Goal: Task Accomplishment & Management: Manage account settings

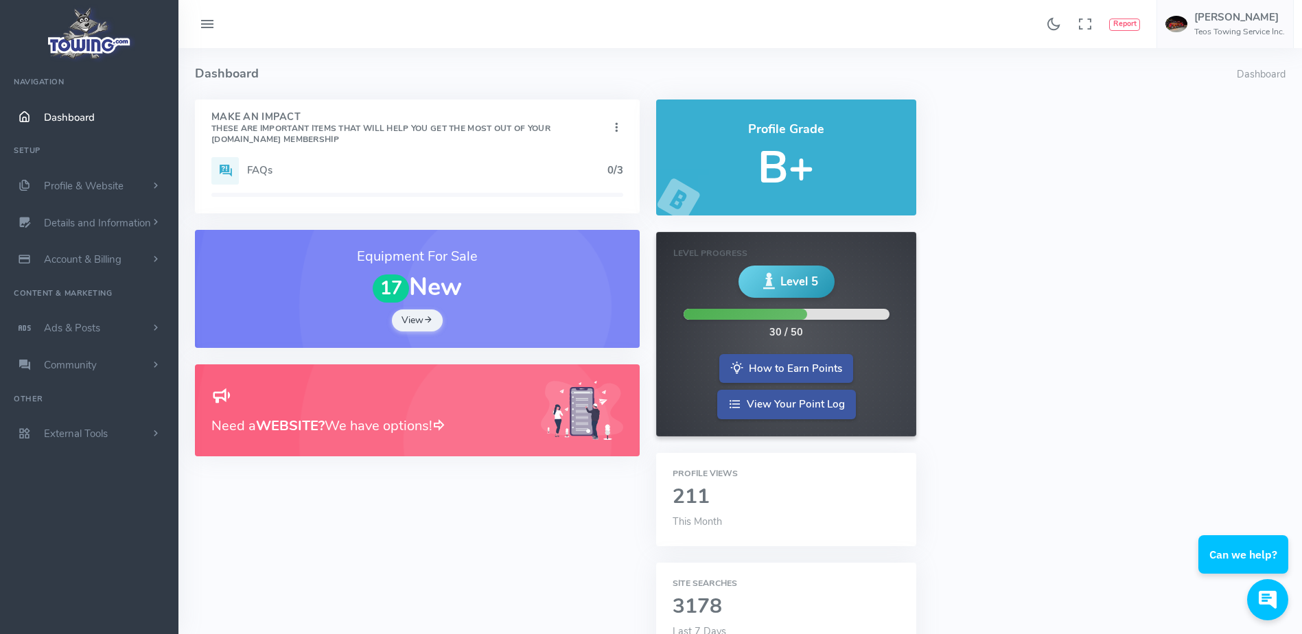
click at [78, 126] on link "Dashboard" at bounding box center [89, 117] width 178 height 37
click at [100, 214] on link "Details and Information" at bounding box center [89, 223] width 178 height 37
click at [97, 244] on link "Logo & Banner" at bounding box center [106, 249] width 144 height 27
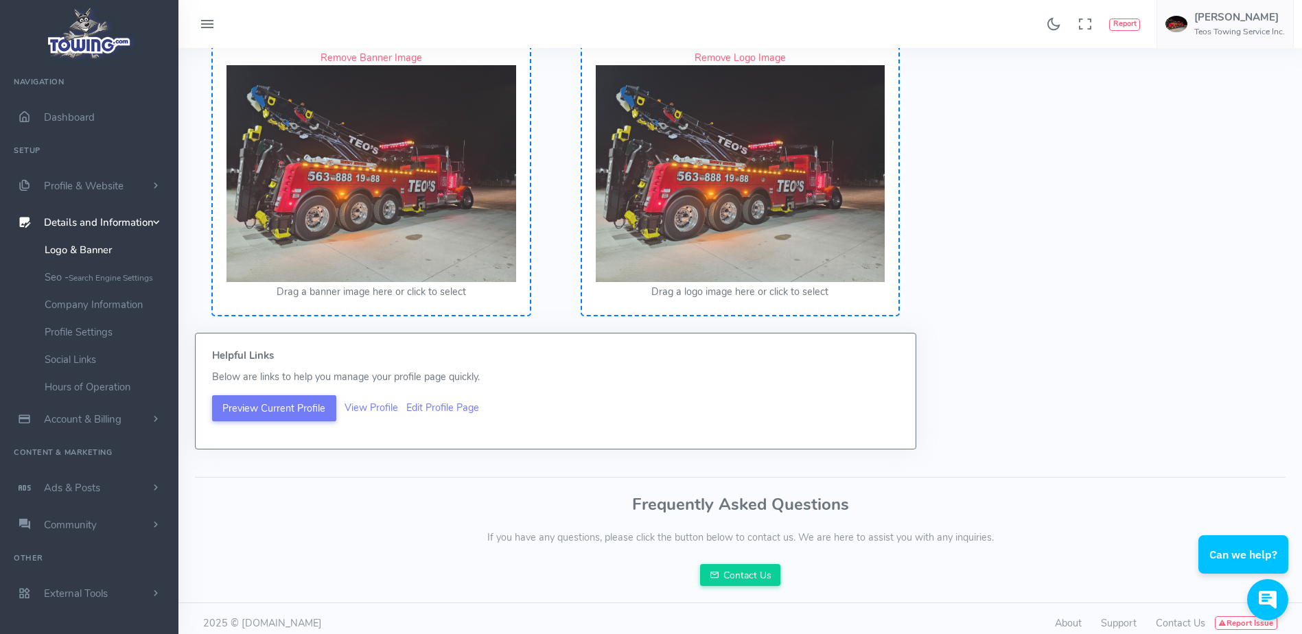
scroll to position [132, 0]
click at [347, 30] on div "Found 17 results Analytics Report Users Erwin Brown" at bounding box center [739, 24] width 1123 height 48
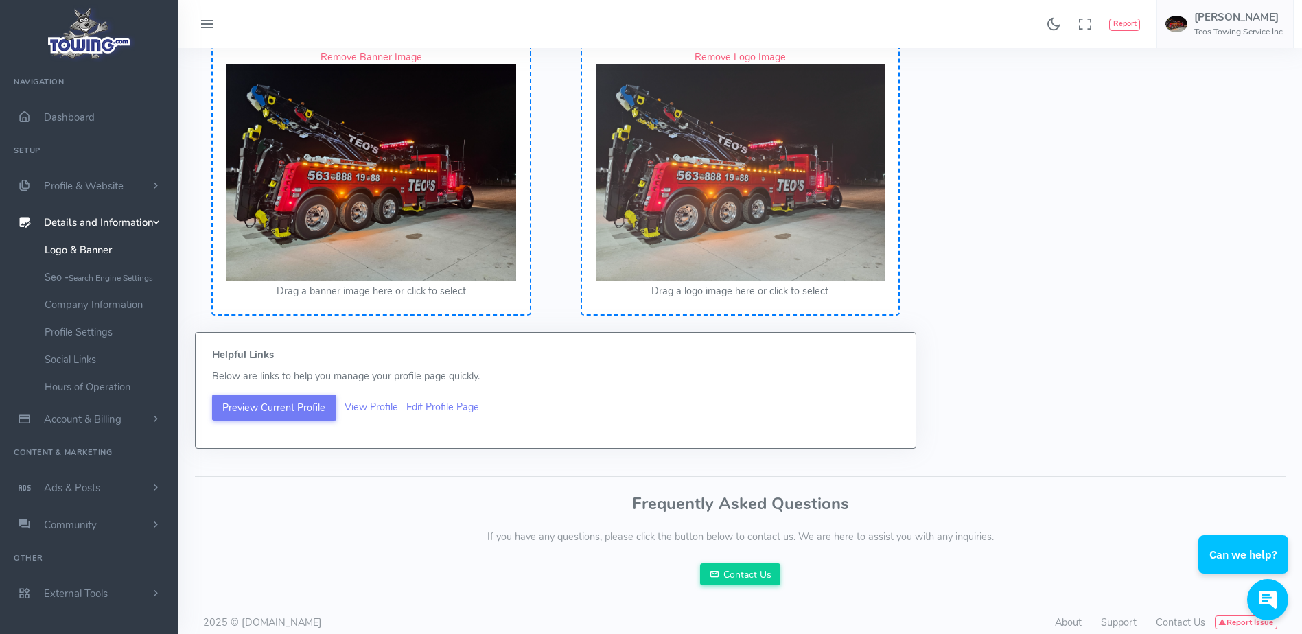
click at [458, 150] on img at bounding box center [371, 173] width 290 height 217
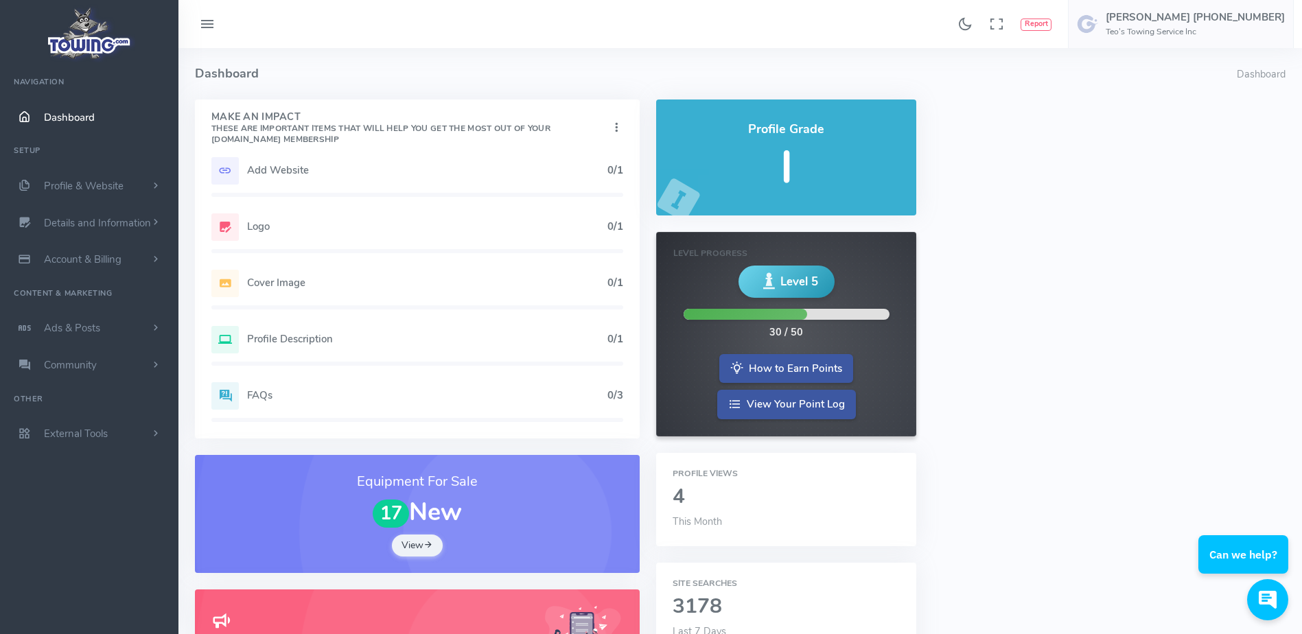
click at [370, 183] on div "Add Website 0/1" at bounding box center [417, 170] width 412 height 27
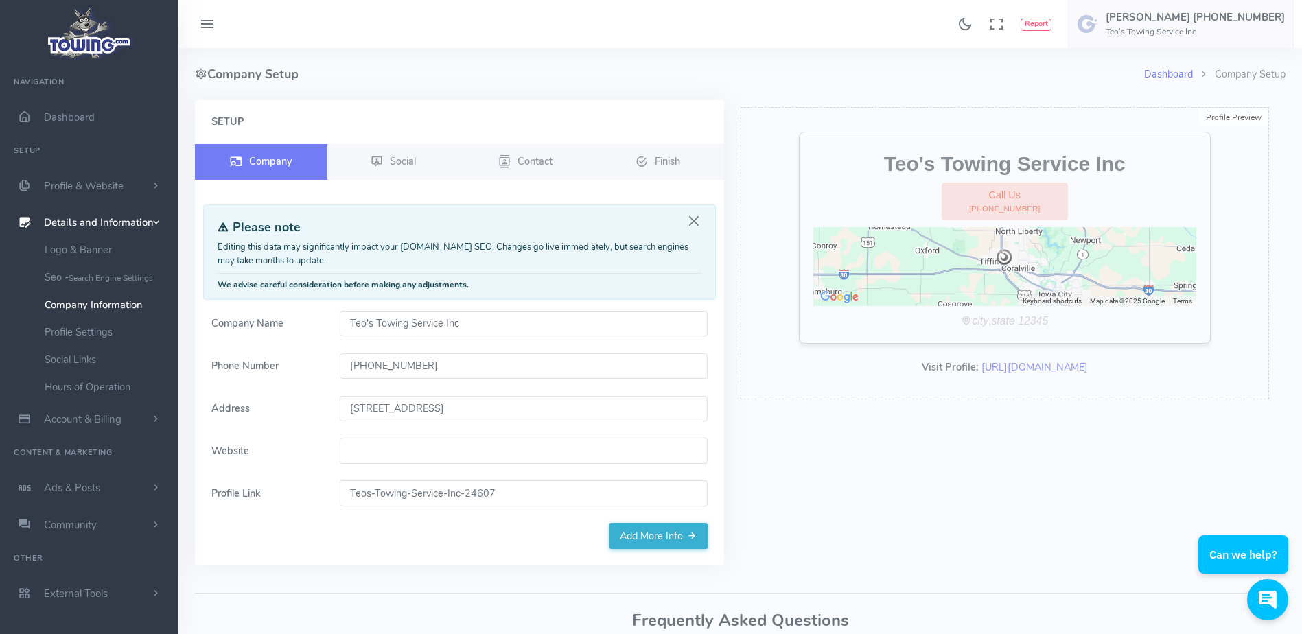
click at [392, 456] on input "Website" at bounding box center [524, 451] width 368 height 26
paste input "[URL][DOMAIN_NAME]"
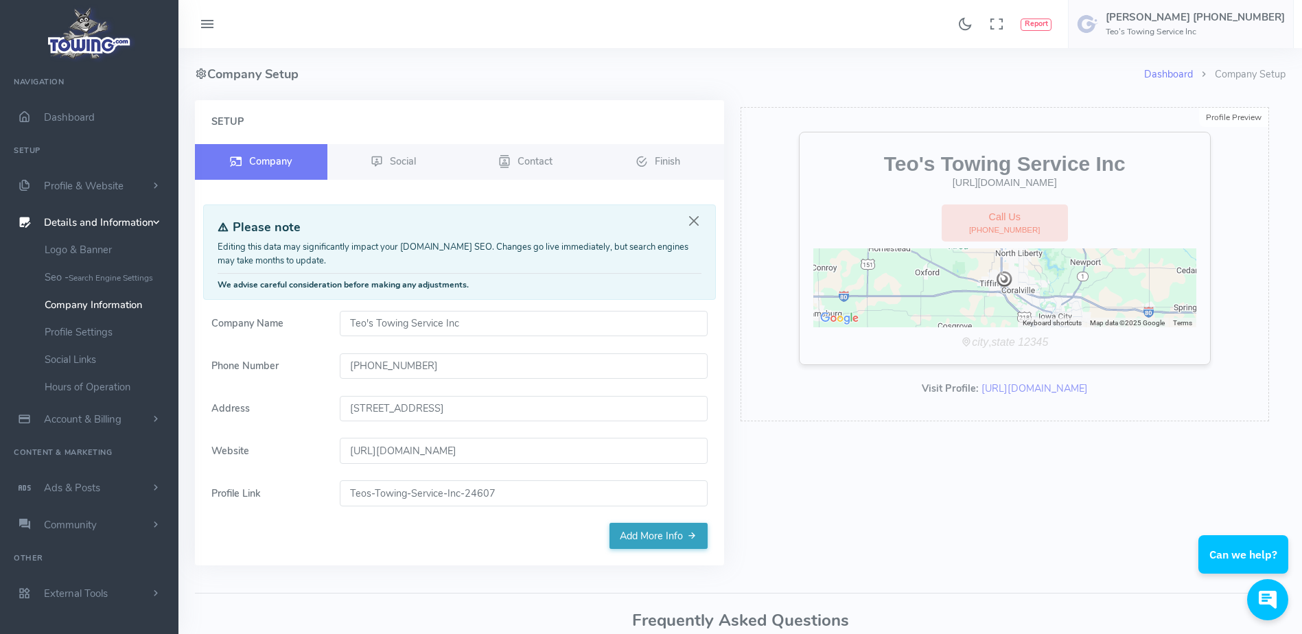
click at [649, 537] on link "Add More Info" at bounding box center [658, 536] width 98 height 26
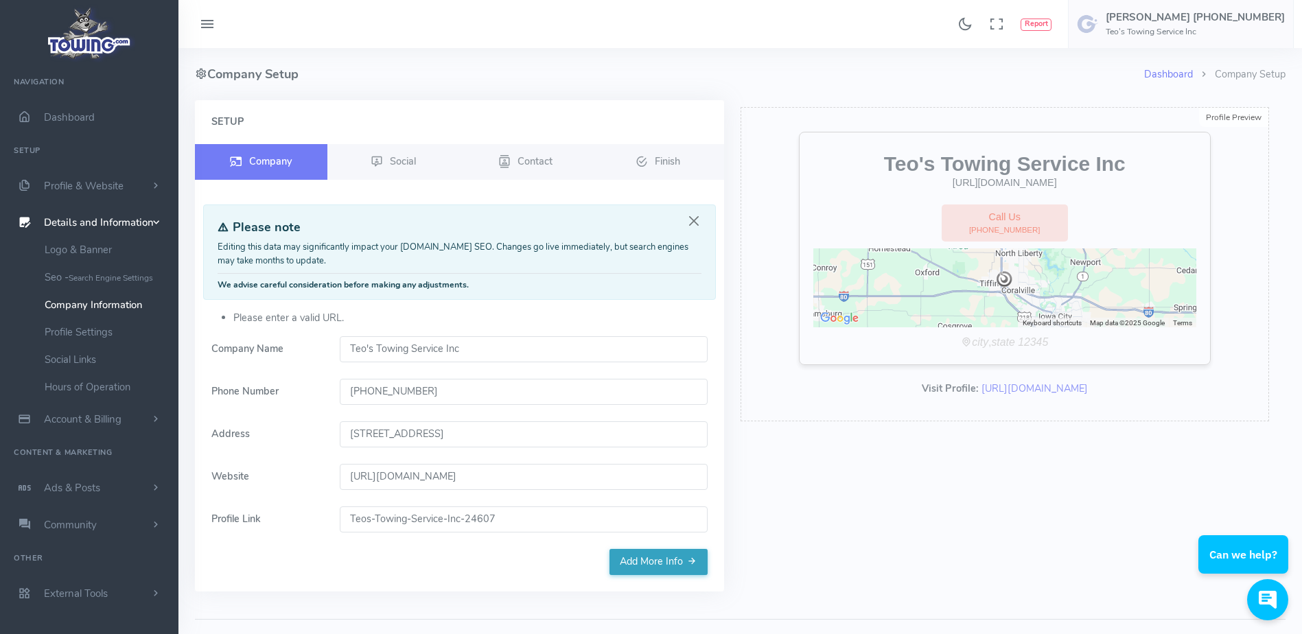
click at [647, 568] on link "Add More Info" at bounding box center [658, 562] width 98 height 26
click at [377, 479] on input "http://www.teostowing.com" at bounding box center [524, 477] width 368 height 26
type input "www.teostowing.com"
click at [627, 564] on link "Add More Info" at bounding box center [658, 562] width 98 height 26
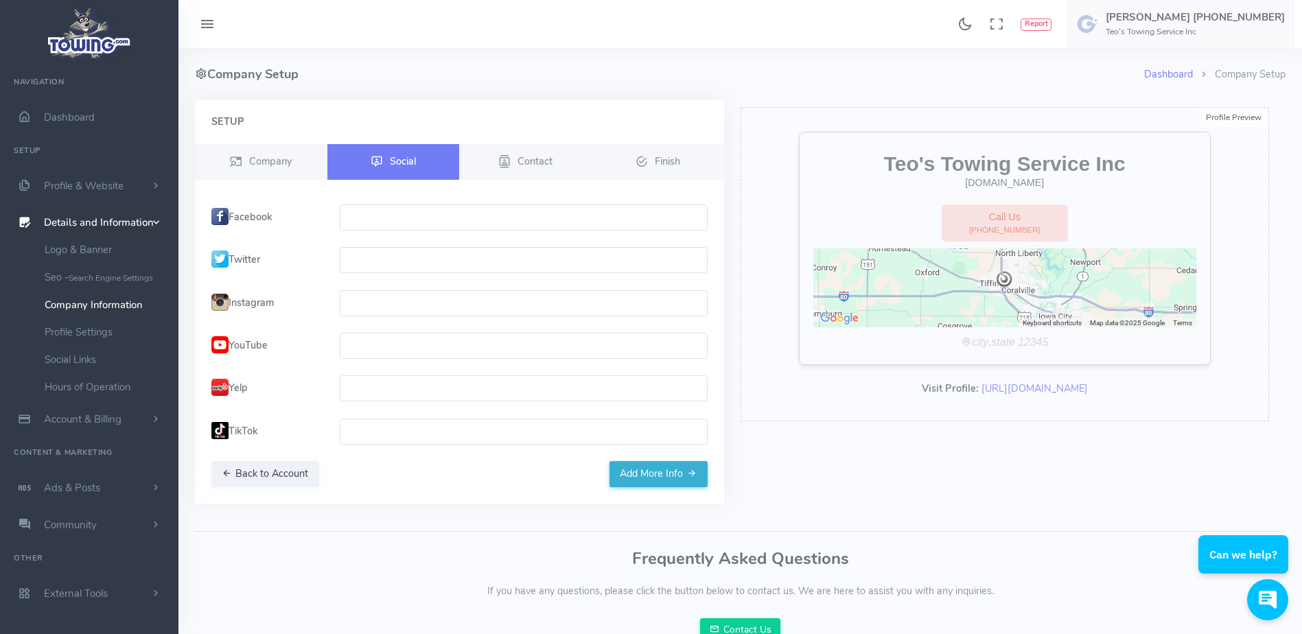
click at [379, 220] on input "text" at bounding box center [524, 218] width 368 height 26
paste input "https://www.facebook.com/TeosTowing/"
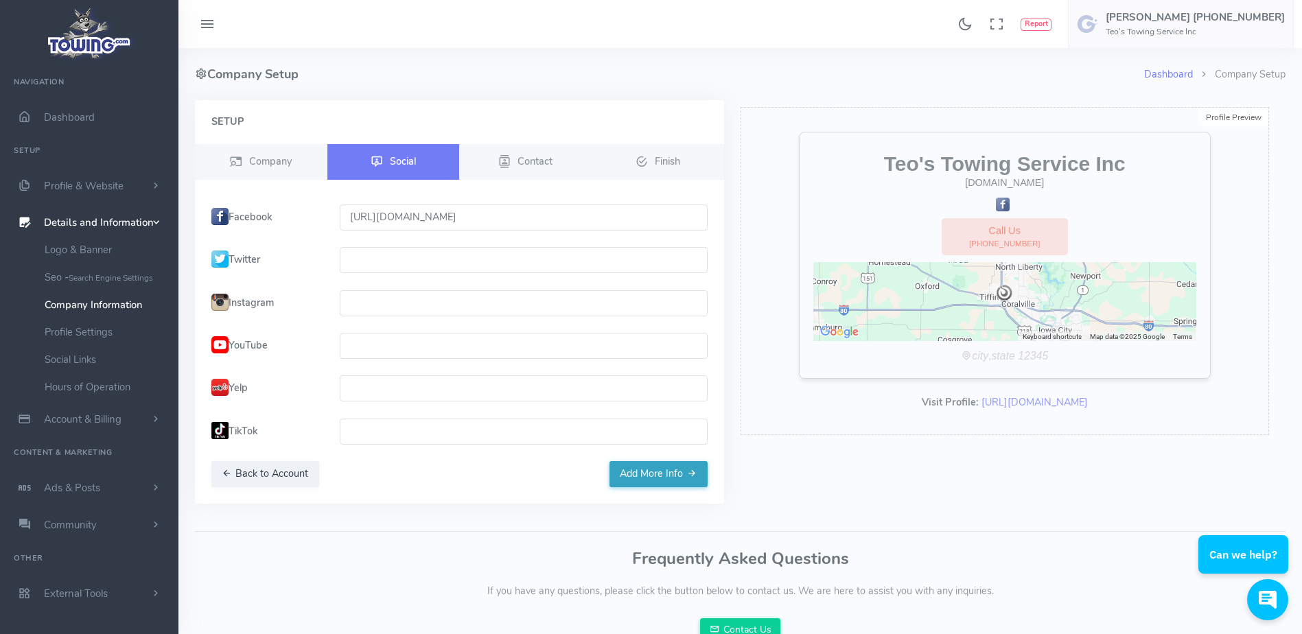
type input "https://www.facebook.com/TeosTowing/"
click at [640, 473] on button "Add More Info" at bounding box center [658, 474] width 98 height 26
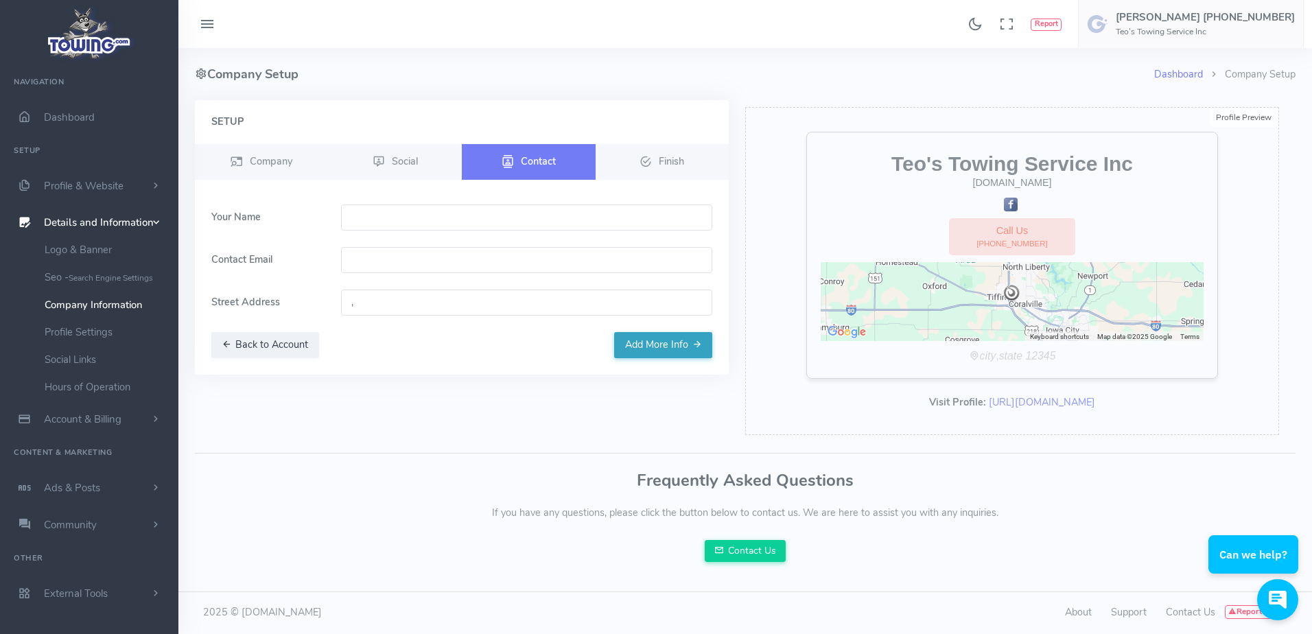
click at [666, 351] on button "Add More Info" at bounding box center [663, 345] width 98 height 26
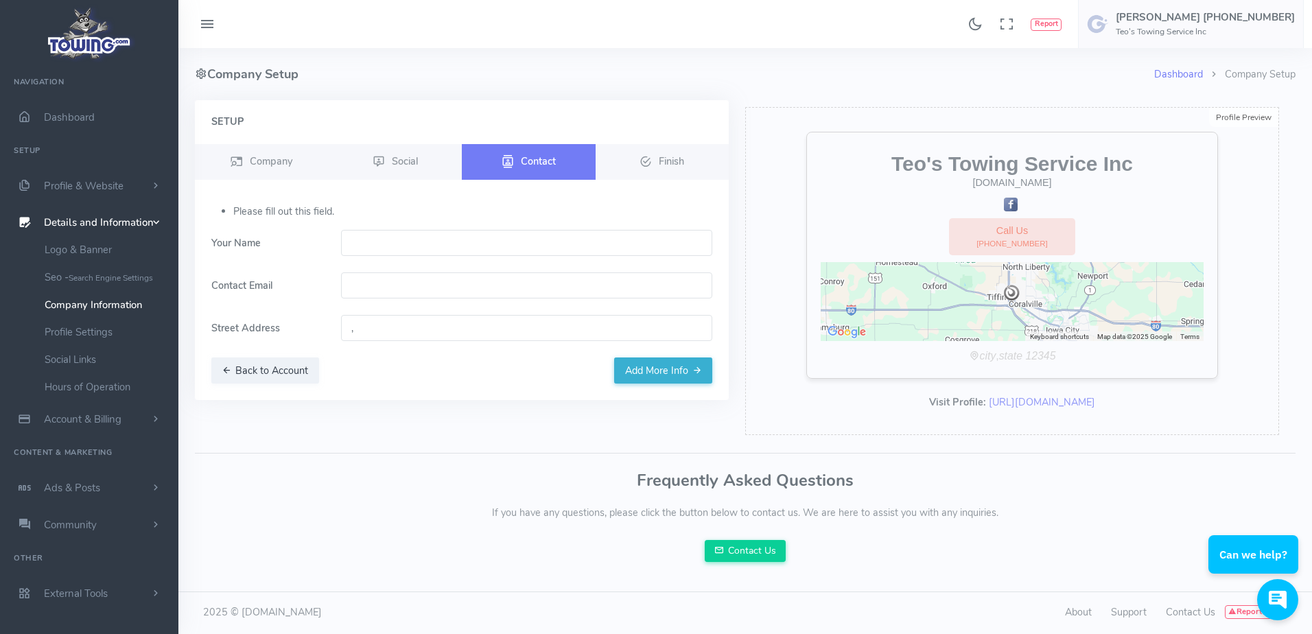
click at [469, 477] on h3 "Frequently Asked Questions" at bounding box center [745, 480] width 1101 height 18
click at [97, 248] on link "Logo & Banner" at bounding box center [106, 249] width 144 height 27
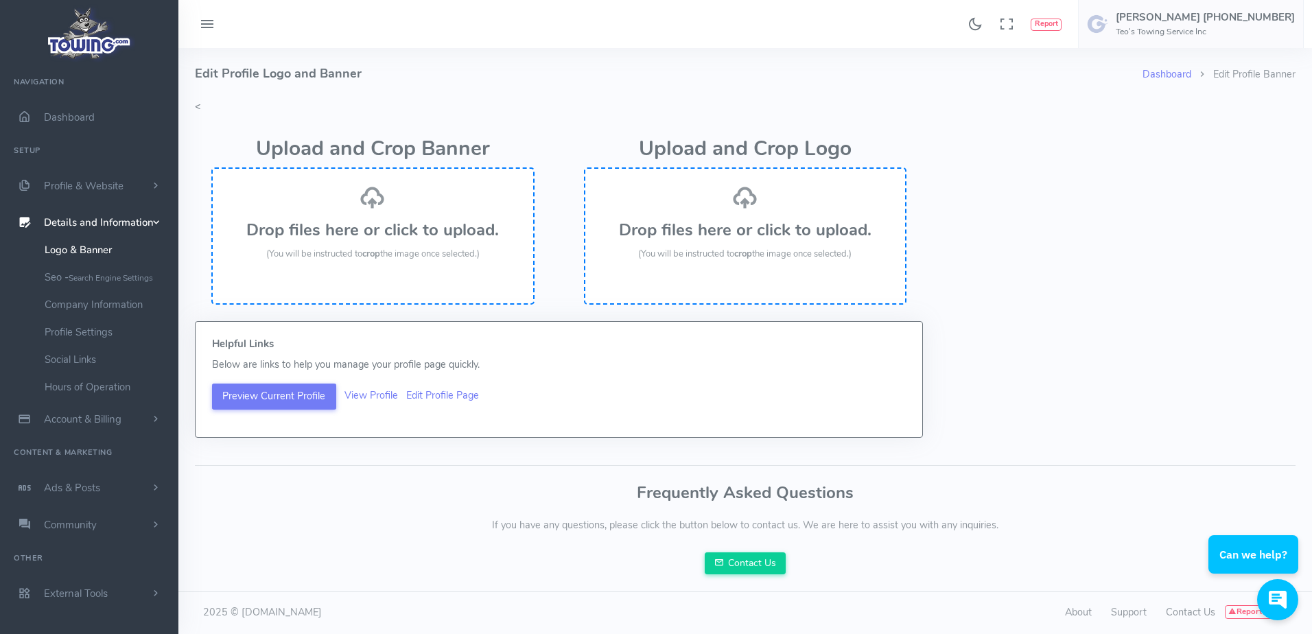
click at [380, 200] on icon at bounding box center [372, 197] width 25 height 25
click at [392, 229] on h3 "Drop files here or click to upload." at bounding box center [372, 230] width 293 height 18
click at [357, 209] on div "Drop files here or click to upload. (You will be instructed to crop the image o…" at bounding box center [372, 223] width 293 height 77
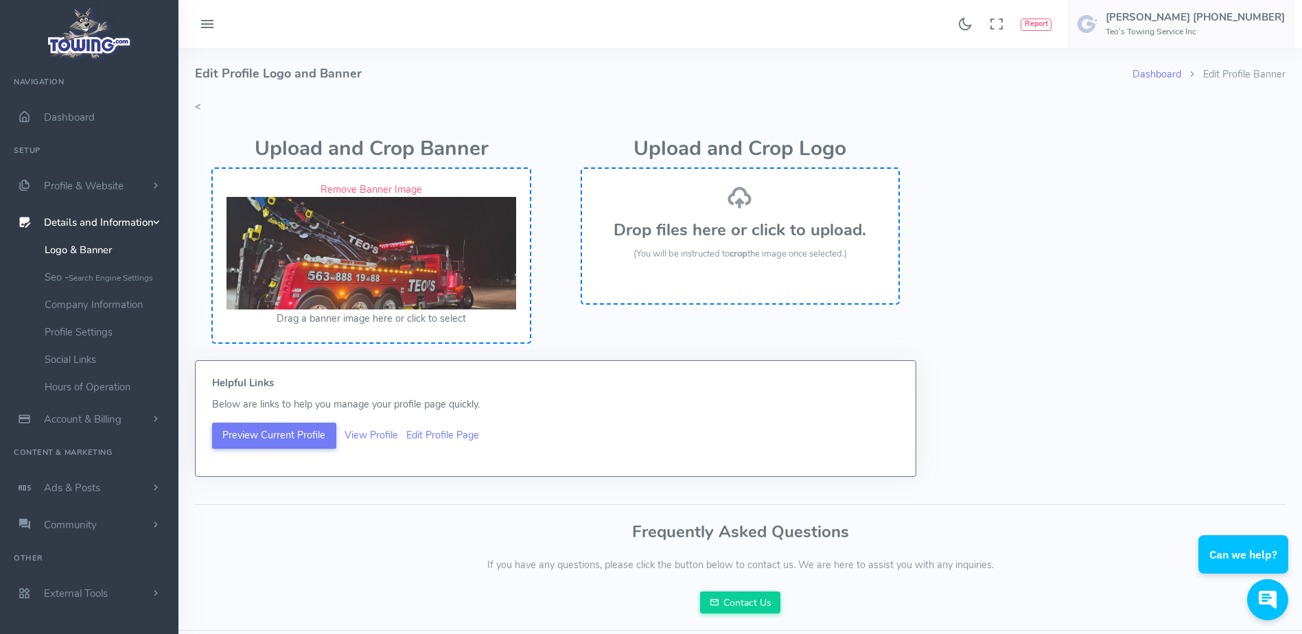
click at [742, 225] on h3 "Drop files here or click to upload." at bounding box center [741, 230] width 290 height 18
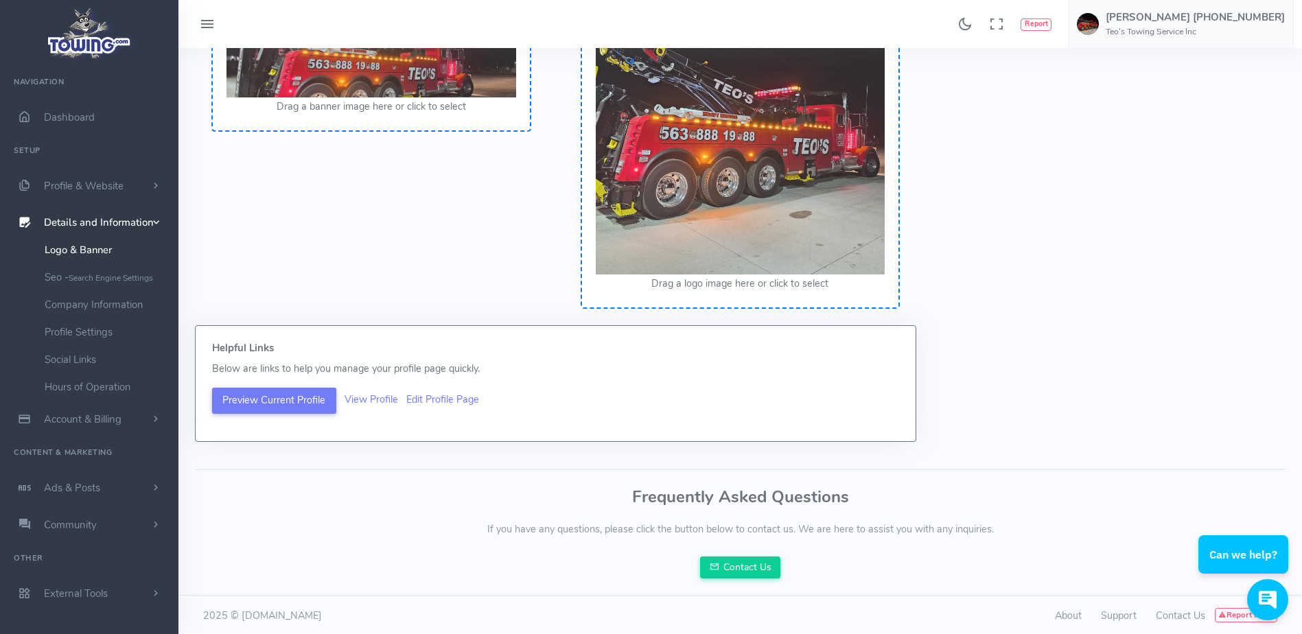
scroll to position [213, 0]
click at [111, 182] on span "Profile & Website" at bounding box center [84, 186] width 80 height 14
click at [106, 207] on link "Homepage Content" at bounding box center [106, 212] width 144 height 27
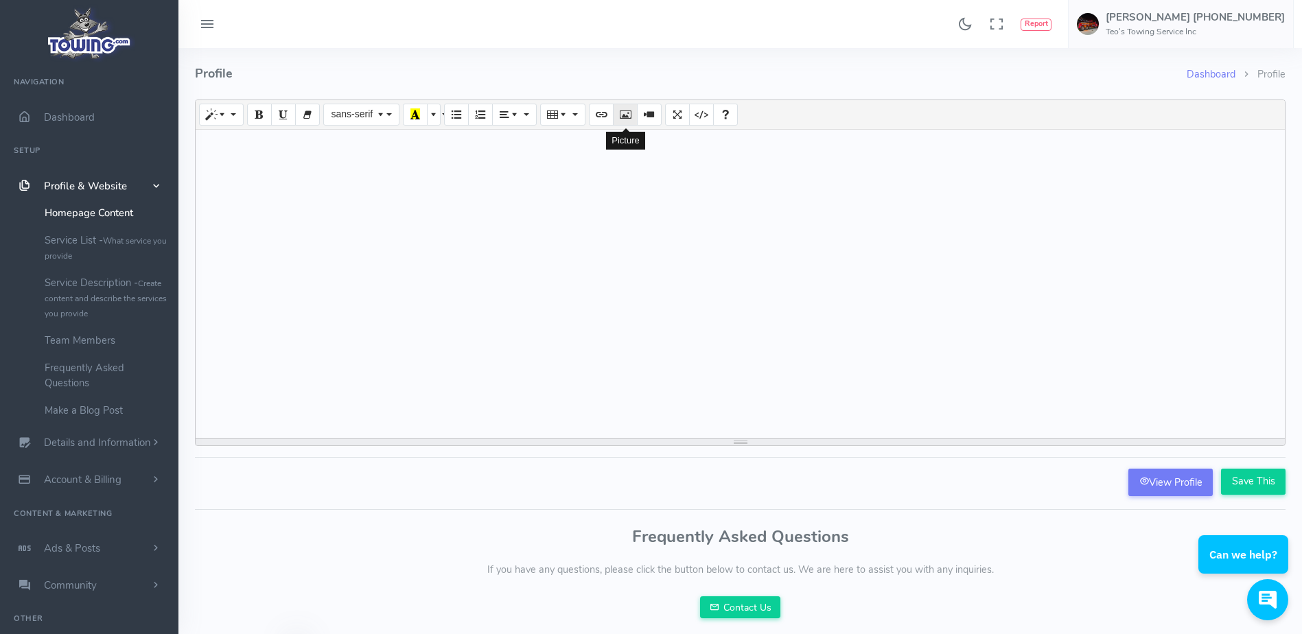
click at [623, 115] on icon "Picture" at bounding box center [625, 113] width 10 height 11
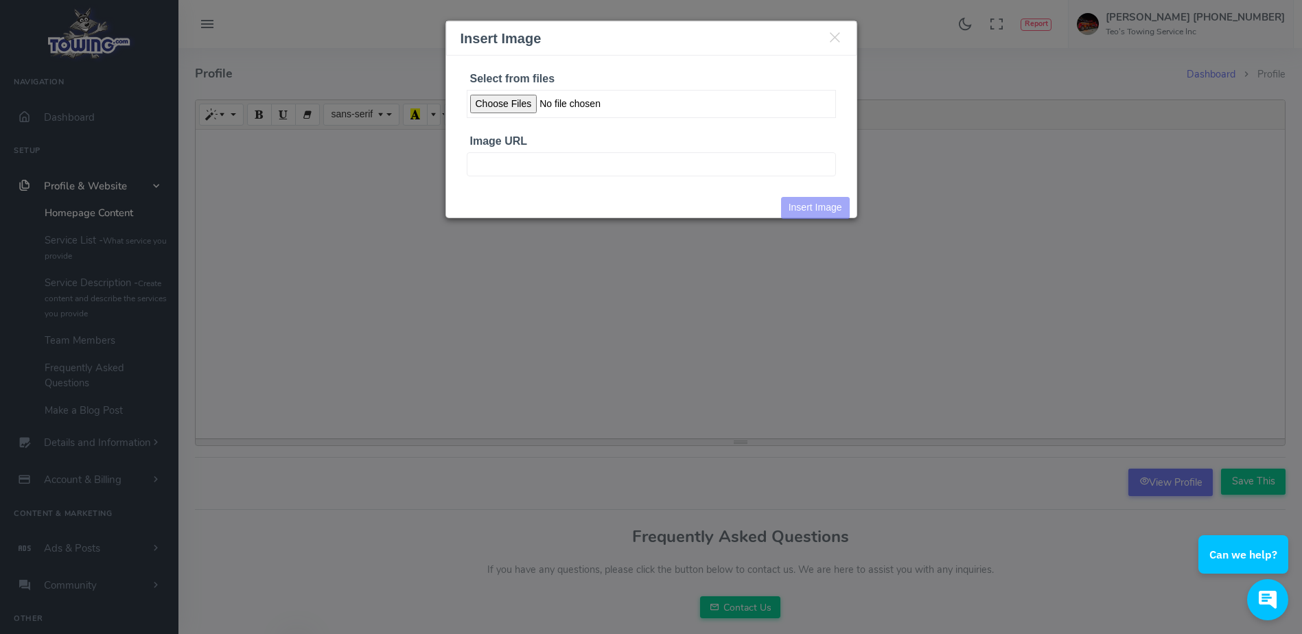
click at [504, 101] on input "Select from files" at bounding box center [651, 104] width 369 height 28
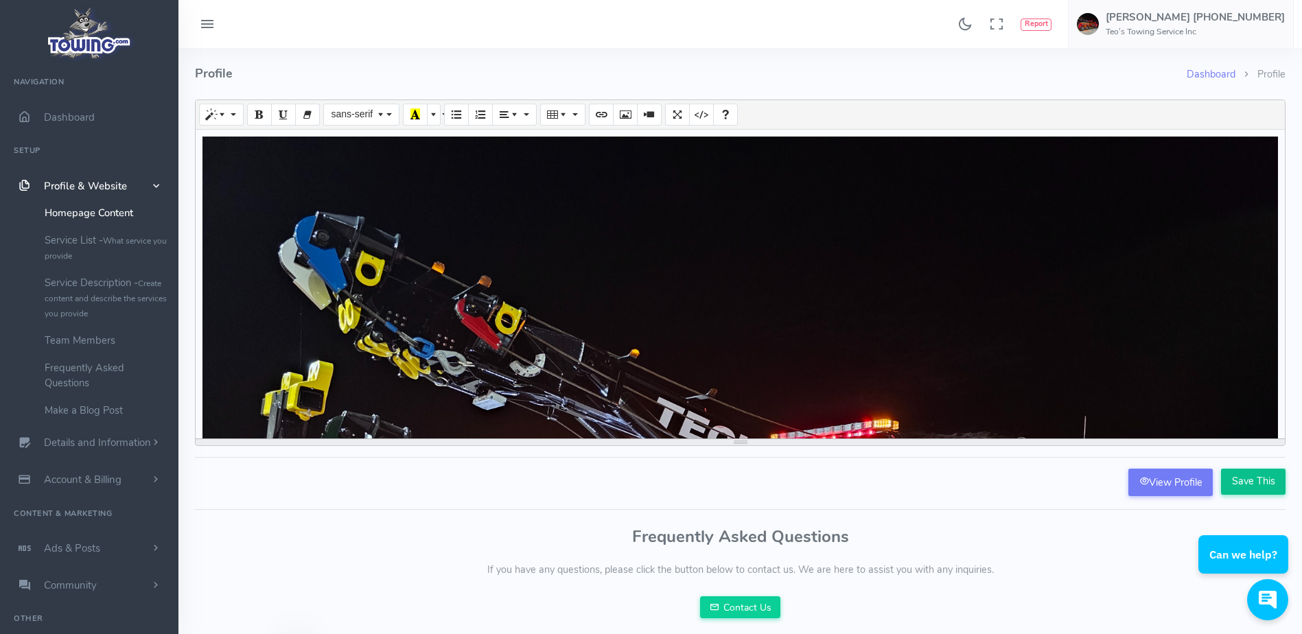
click at [1246, 482] on input "Save This" at bounding box center [1253, 482] width 65 height 26
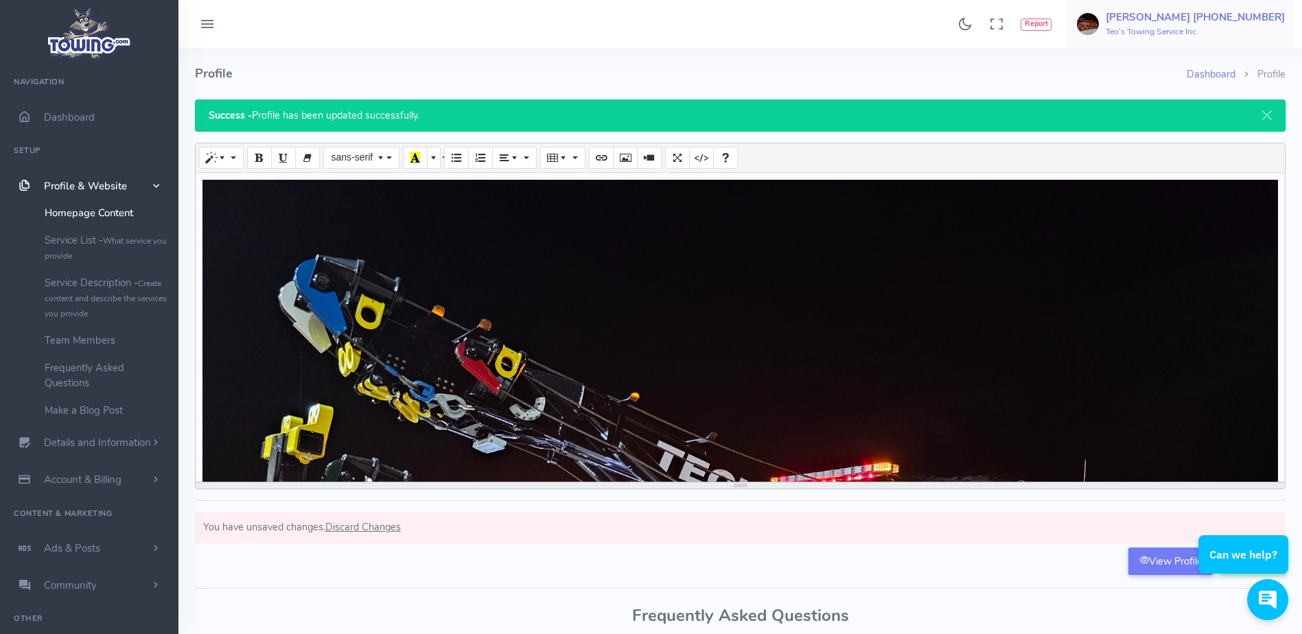
click at [1209, 10] on link "[PERSON_NAME] [PHONE_NUMBER] Teo's Towing Service Inc" at bounding box center [1181, 24] width 226 height 48
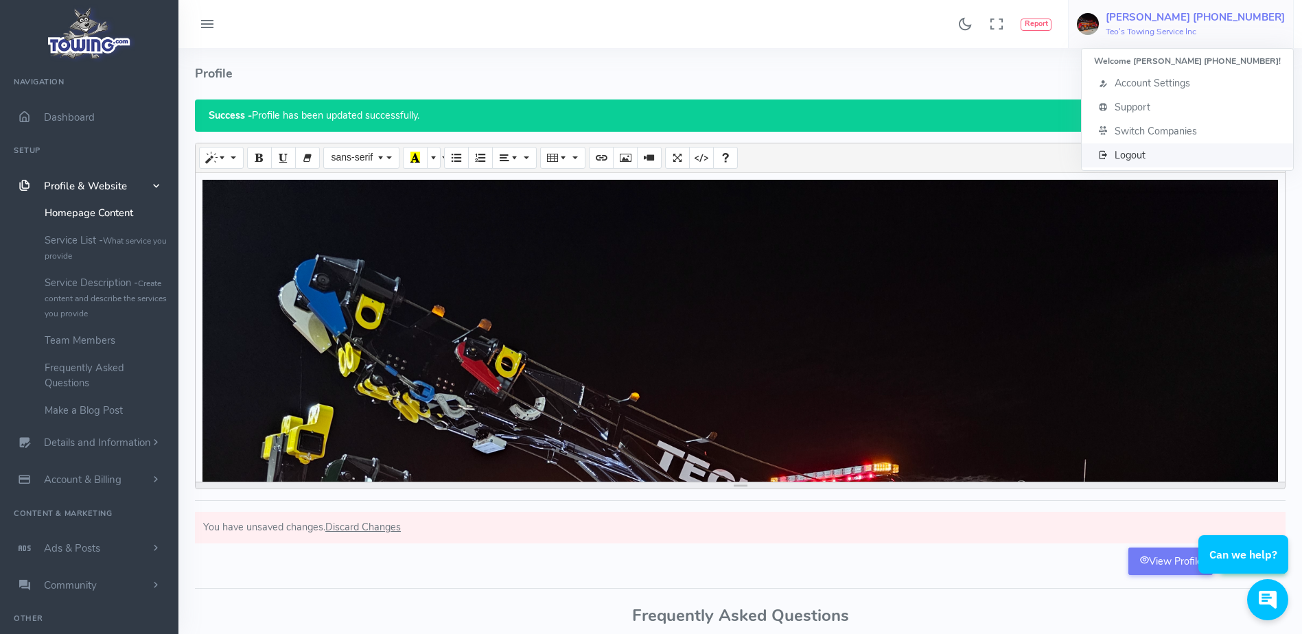
click at [1145, 154] on span "Logout" at bounding box center [1130, 155] width 31 height 14
